Goal: Transaction & Acquisition: Book appointment/travel/reservation

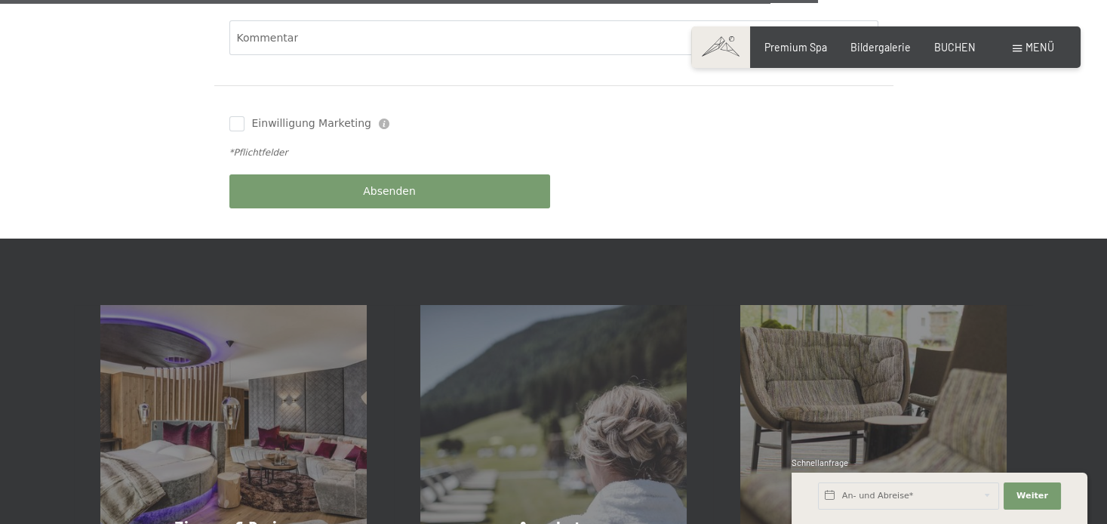
scroll to position [1006, 0]
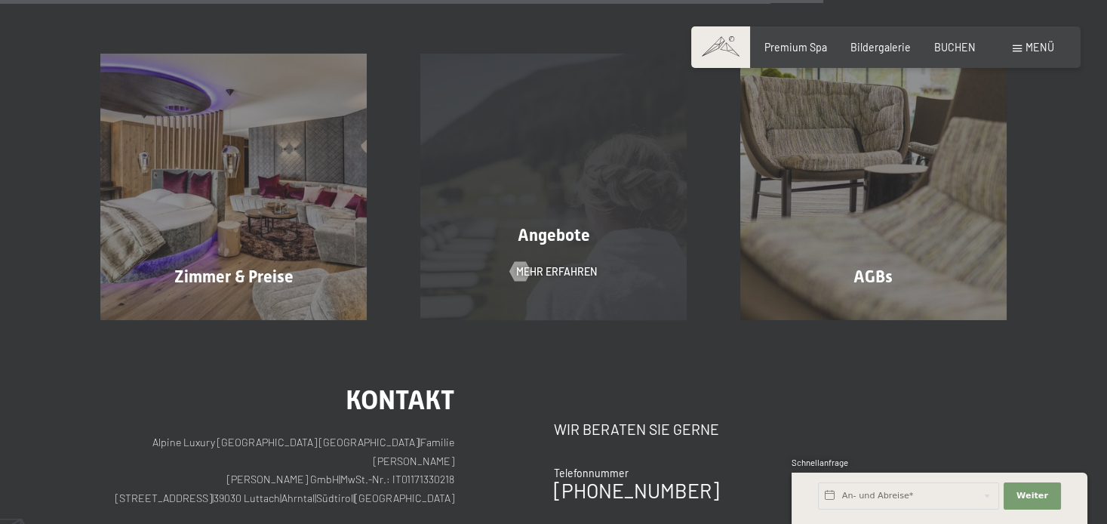
click at [561, 226] on span "Angebote" at bounding box center [554, 235] width 72 height 19
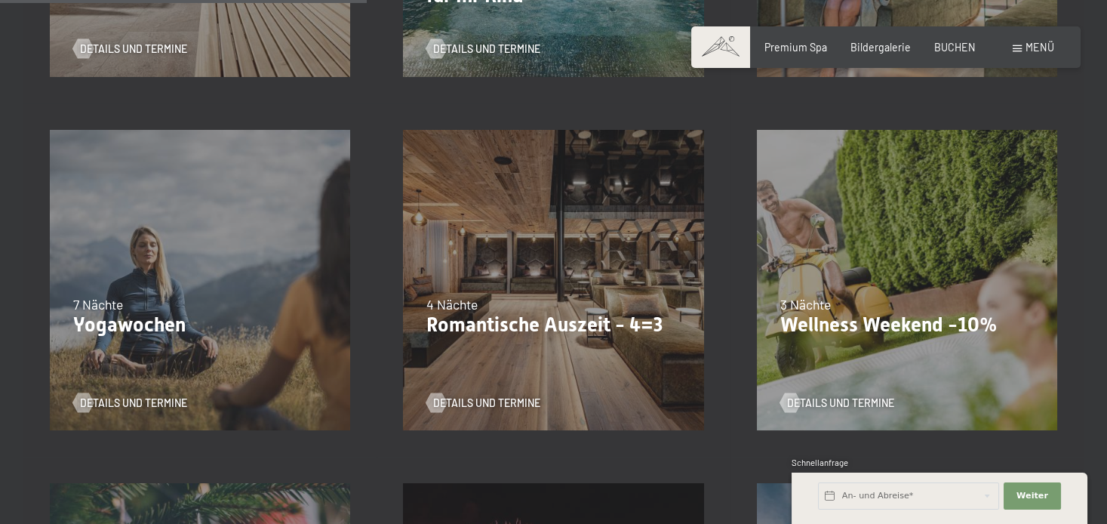
scroll to position [754, 0]
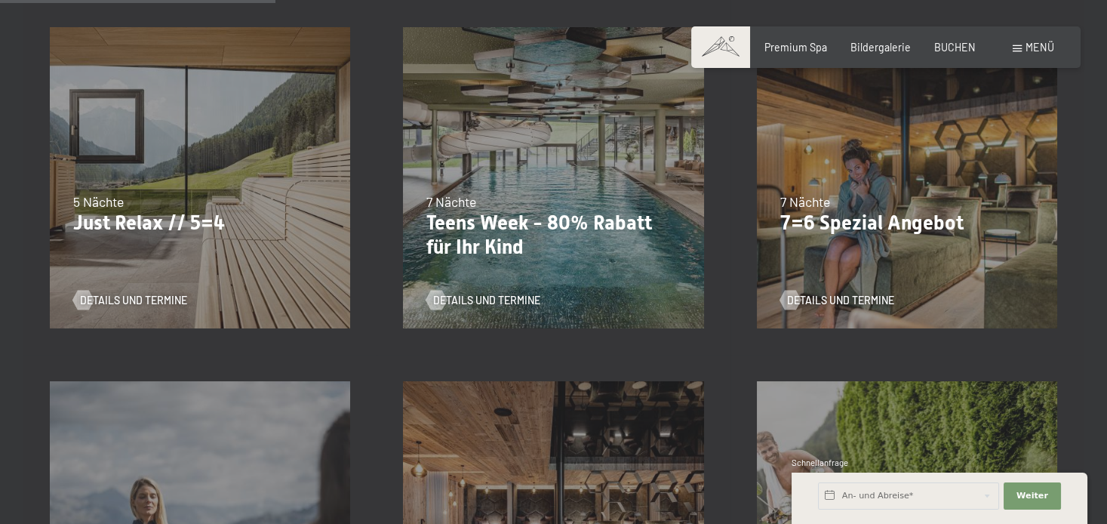
click at [859, 223] on p "7=6 Spezial Angebot" at bounding box center [906, 223] width 253 height 24
click at [859, 303] on span "Details und Termine" at bounding box center [855, 300] width 107 height 15
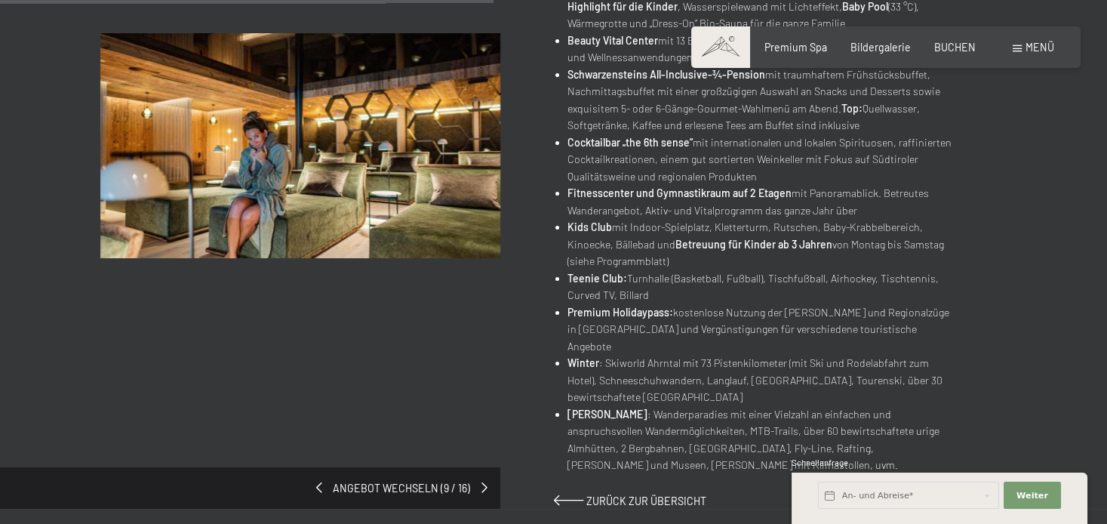
scroll to position [754, 0]
click at [487, 482] on span at bounding box center [487, 487] width 6 height 11
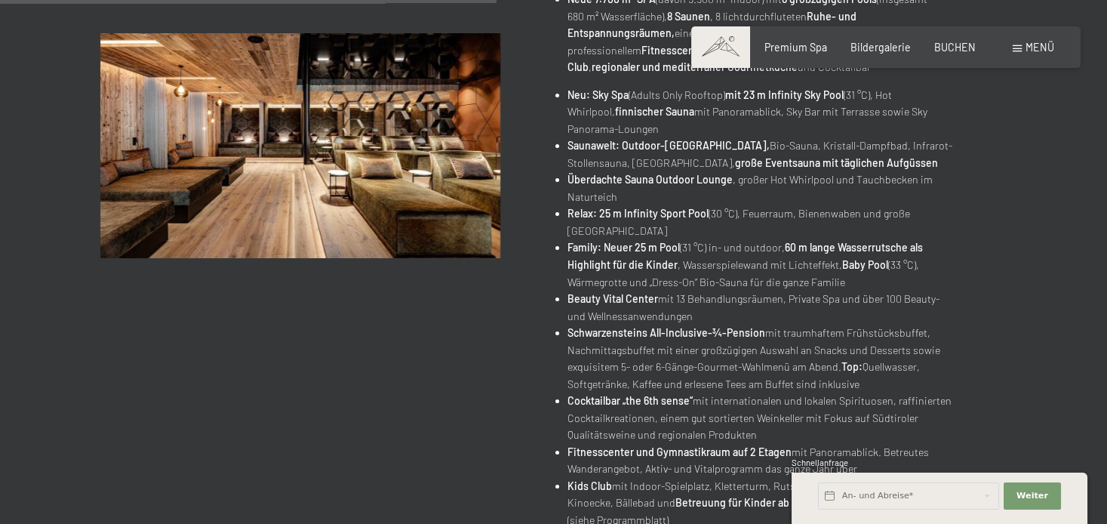
scroll to position [754, 0]
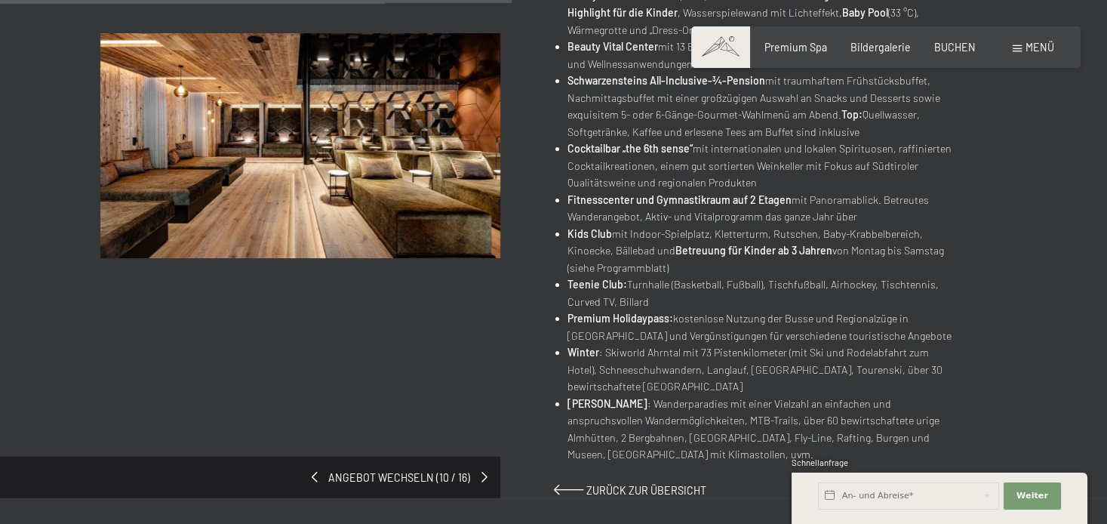
click at [322, 475] on span "Angebot wechseln (10 / 16)" at bounding box center [399, 477] width 163 height 15
click at [315, 475] on span at bounding box center [312, 477] width 6 height 11
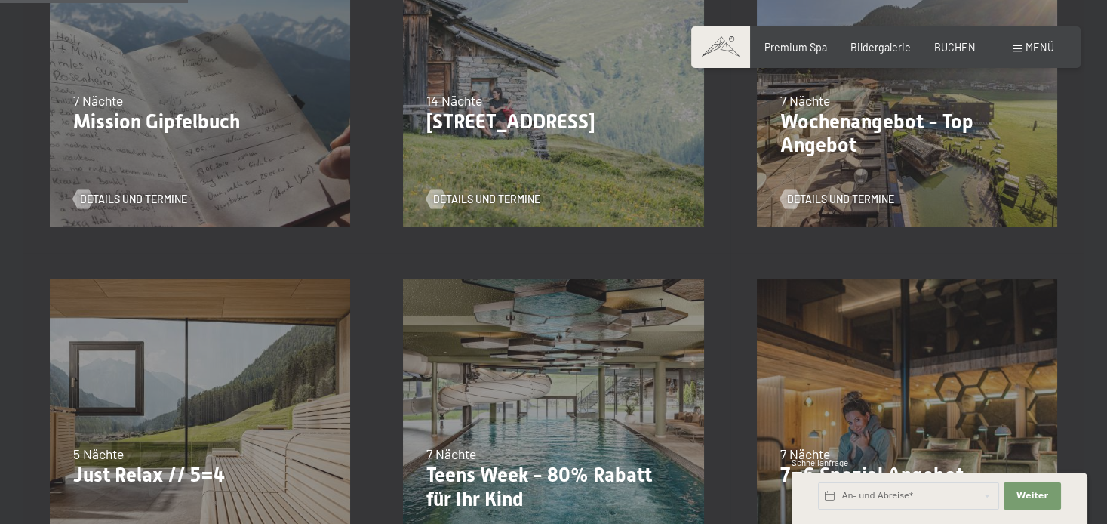
scroll to position [251, 0]
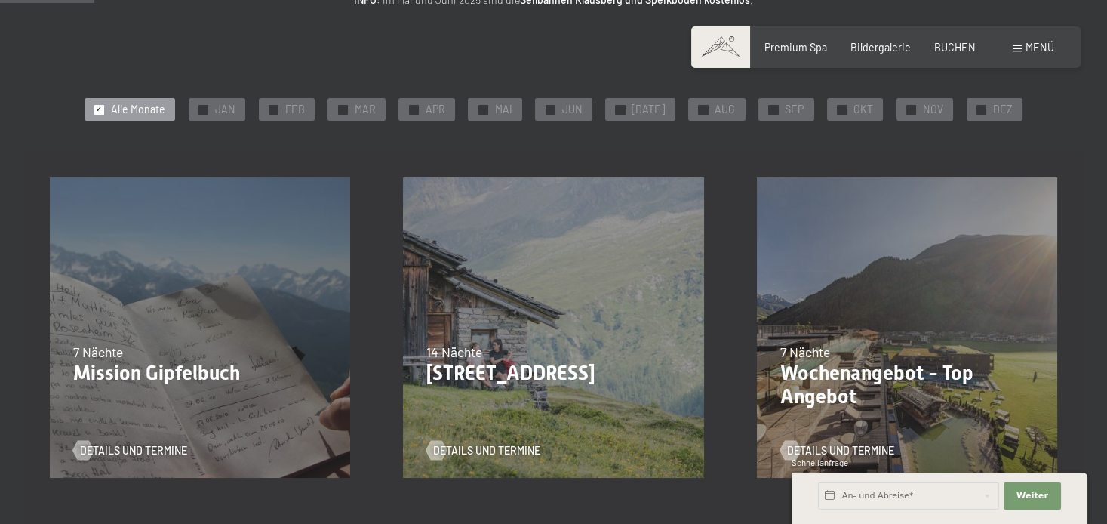
click at [526, 376] on p "Bleibe 14, zahle 13" at bounding box center [552, 373] width 253 height 24
click at [485, 450] on span "Details und Termine" at bounding box center [501, 450] width 107 height 15
